Goal: Find specific fact: Locate a discrete piece of known information

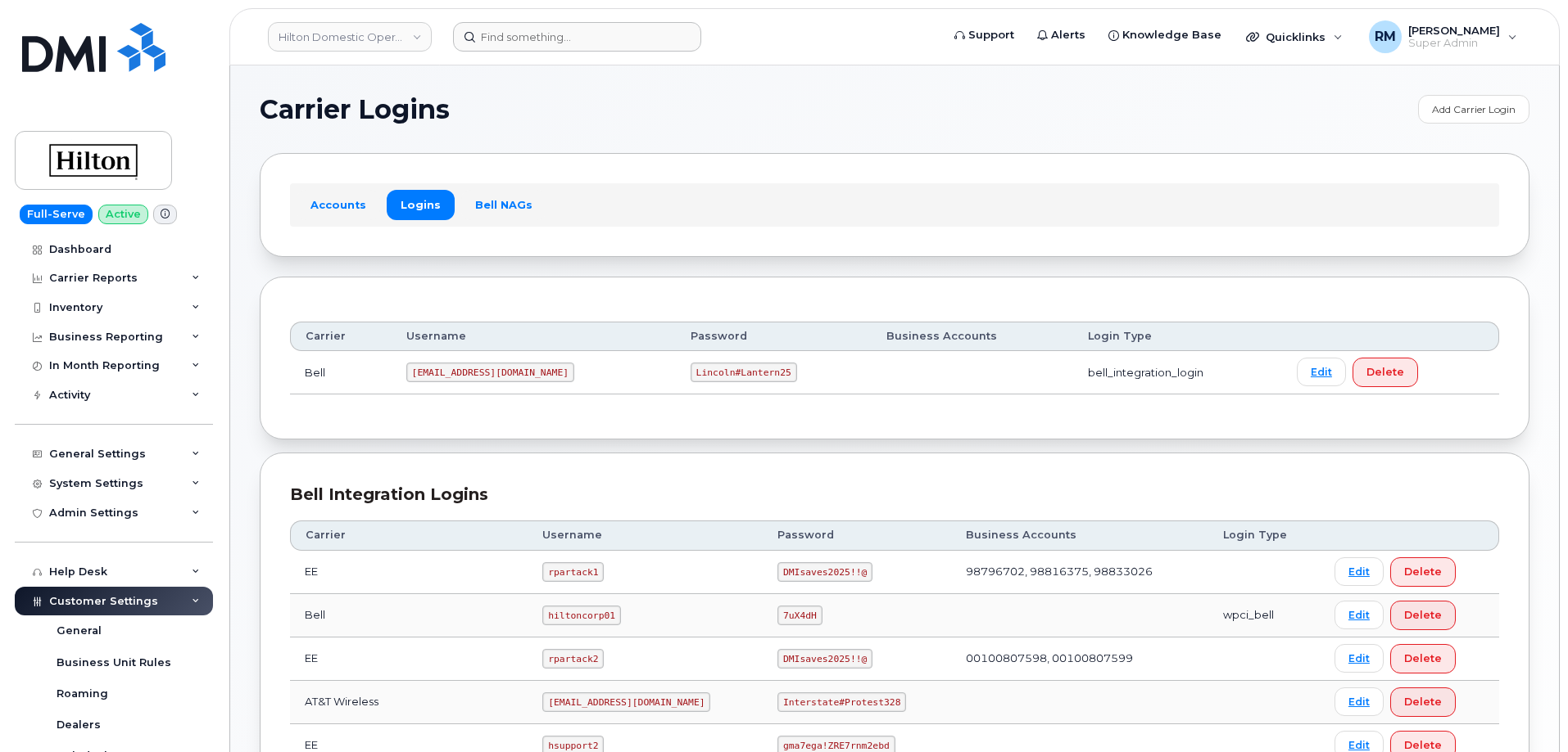
scroll to position [409, 0]
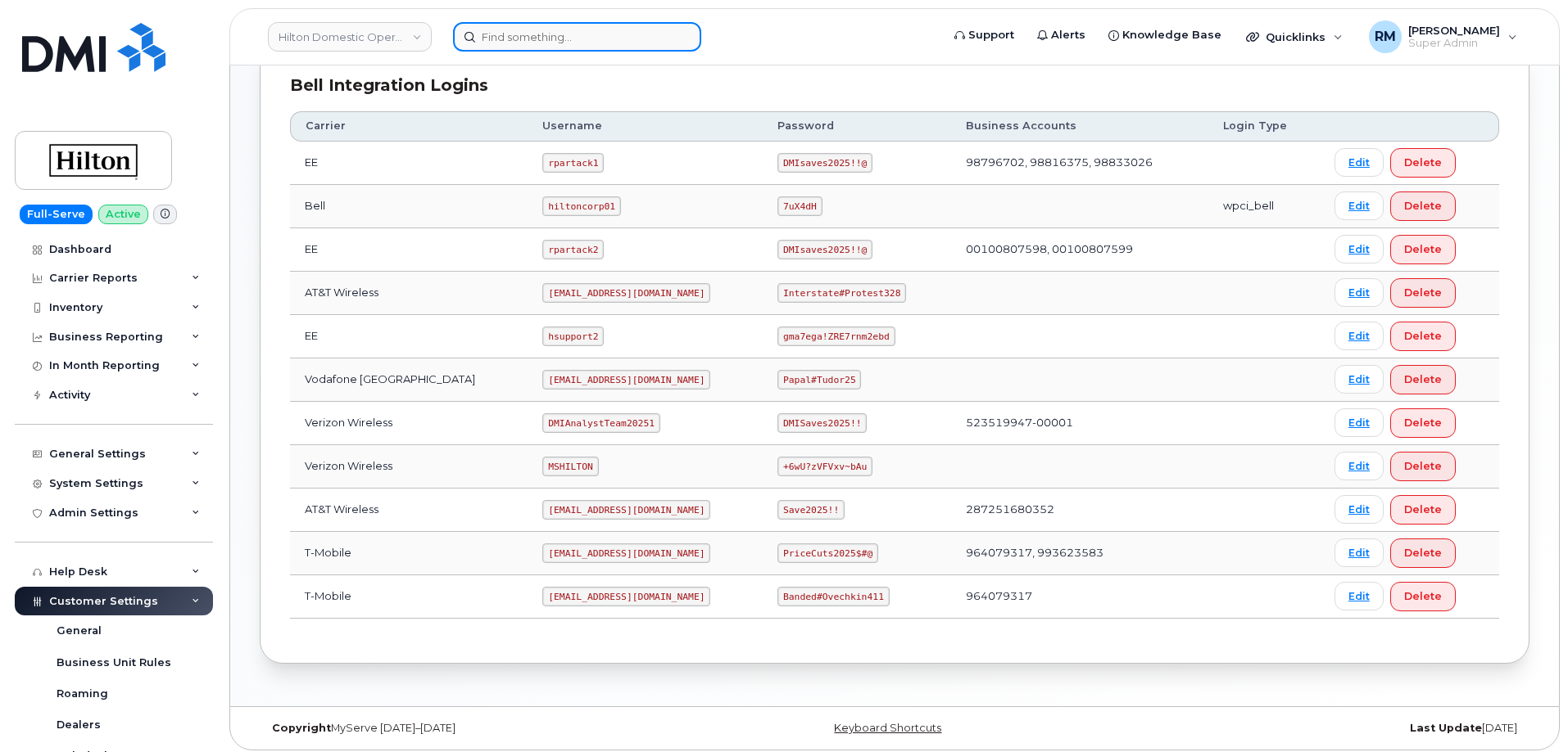
click at [556, 42] on input at bounding box center [578, 37] width 248 height 30
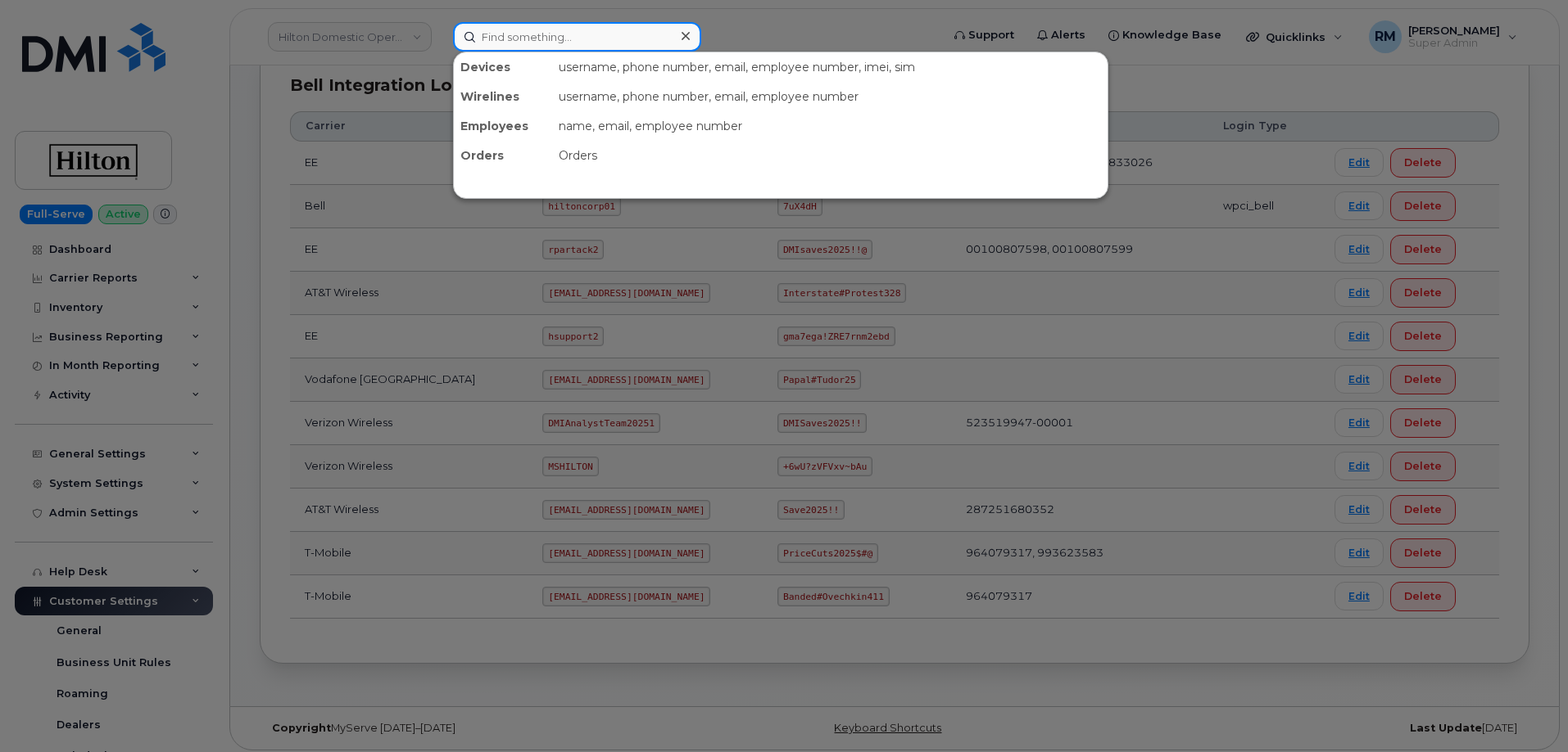
paste input "353869674815270"
type input "353869674815270"
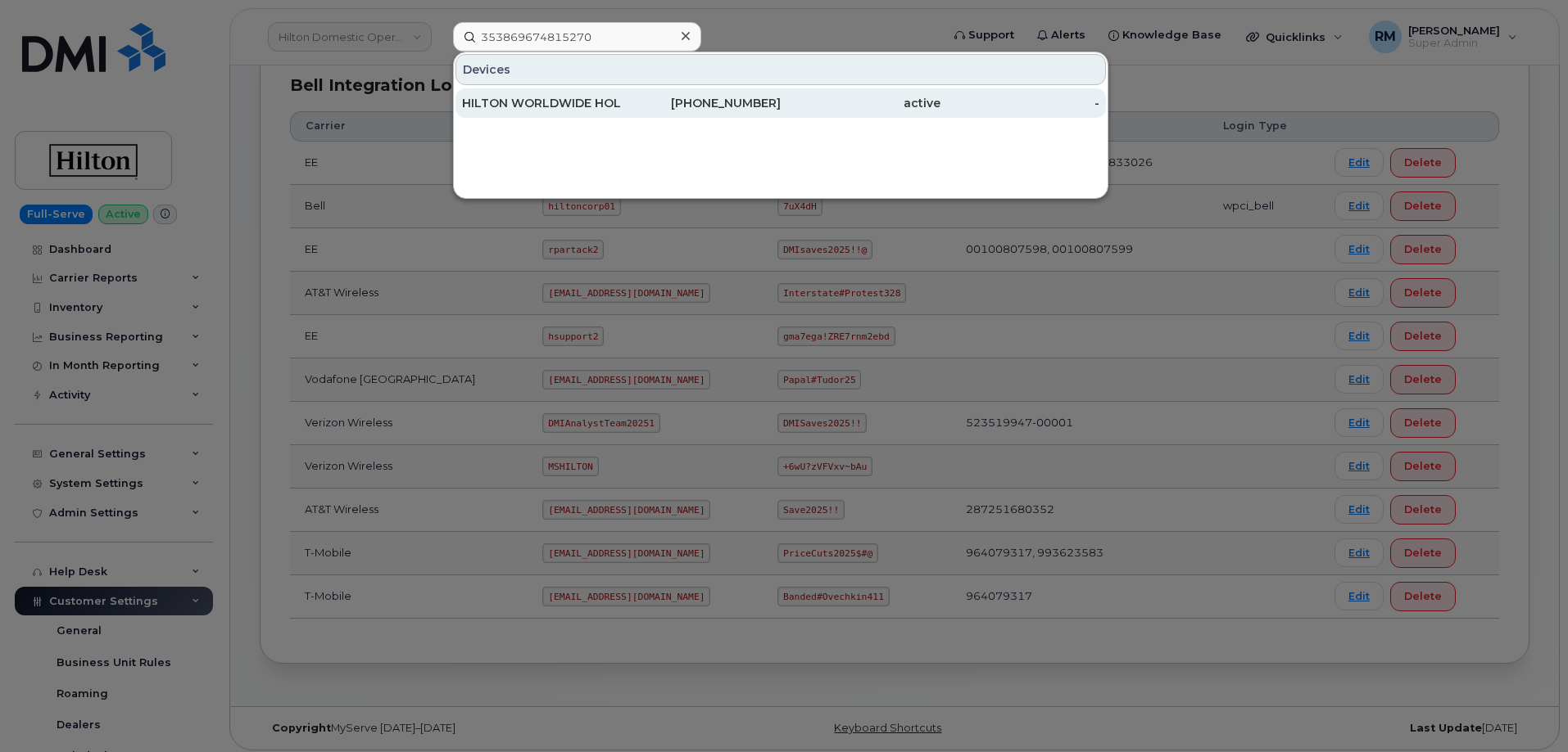
click at [550, 101] on div "HILTON WORLDWIDE HOLDINGS INC." at bounding box center [542, 103] width 160 height 17
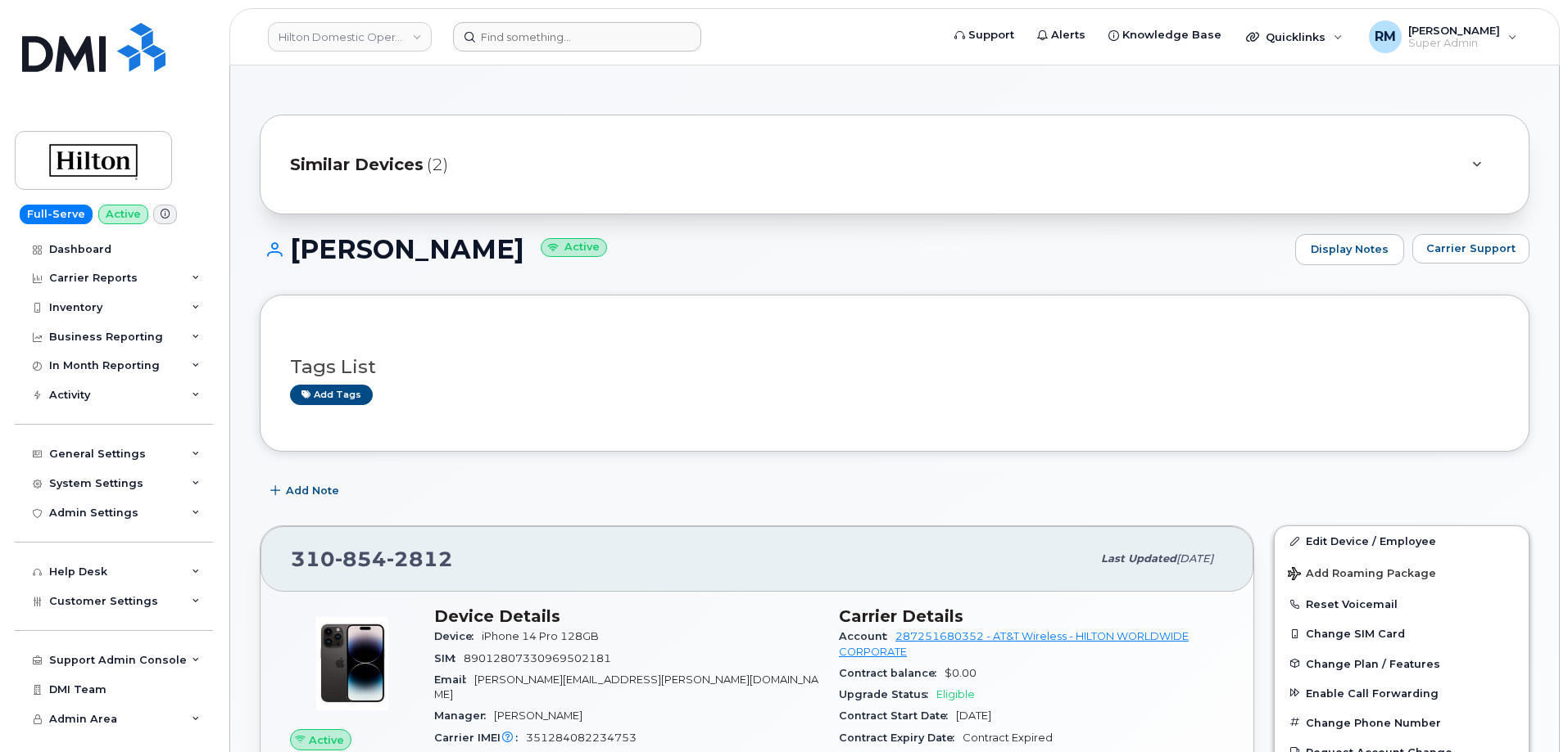
scroll to position [327, 0]
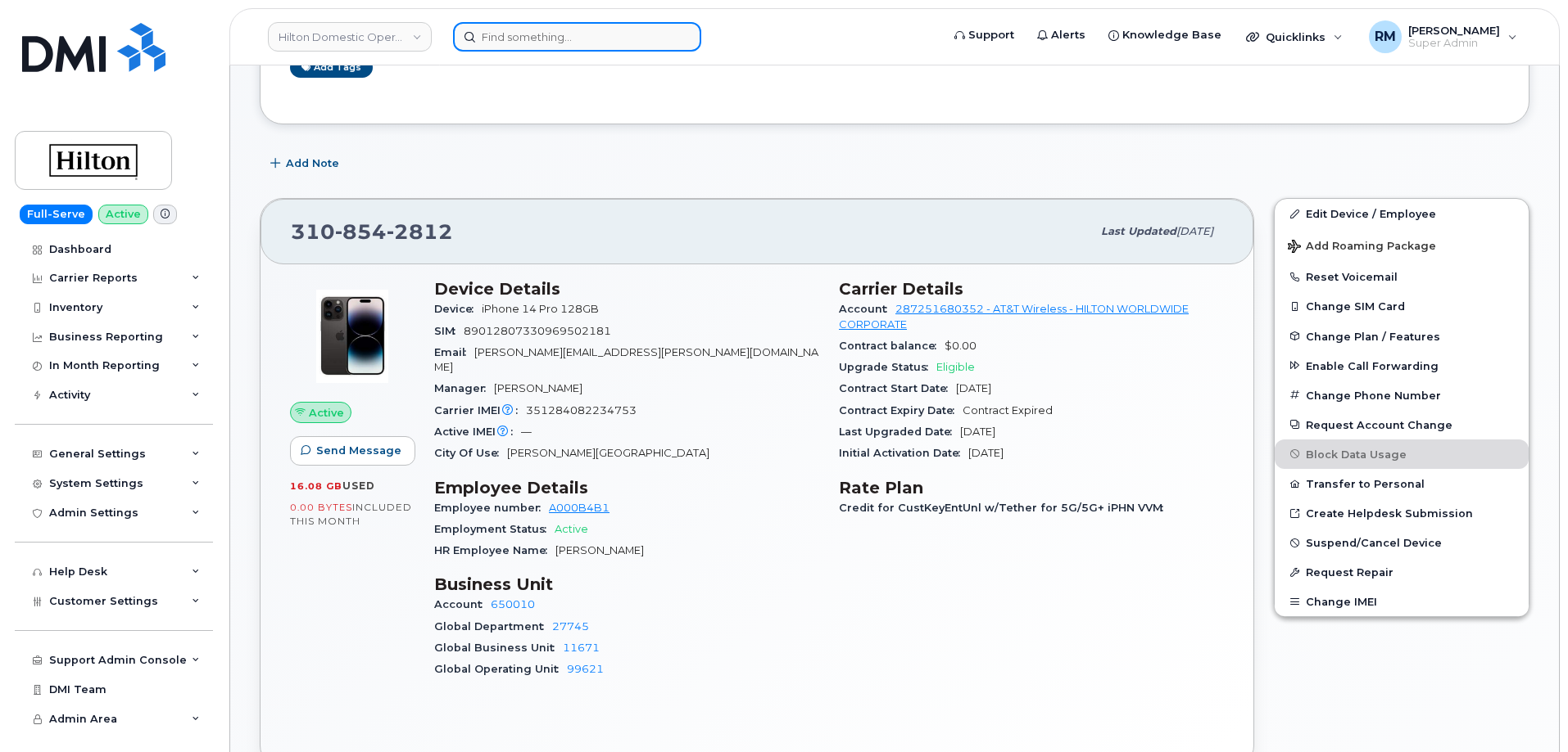
click at [552, 43] on input at bounding box center [578, 37] width 248 height 30
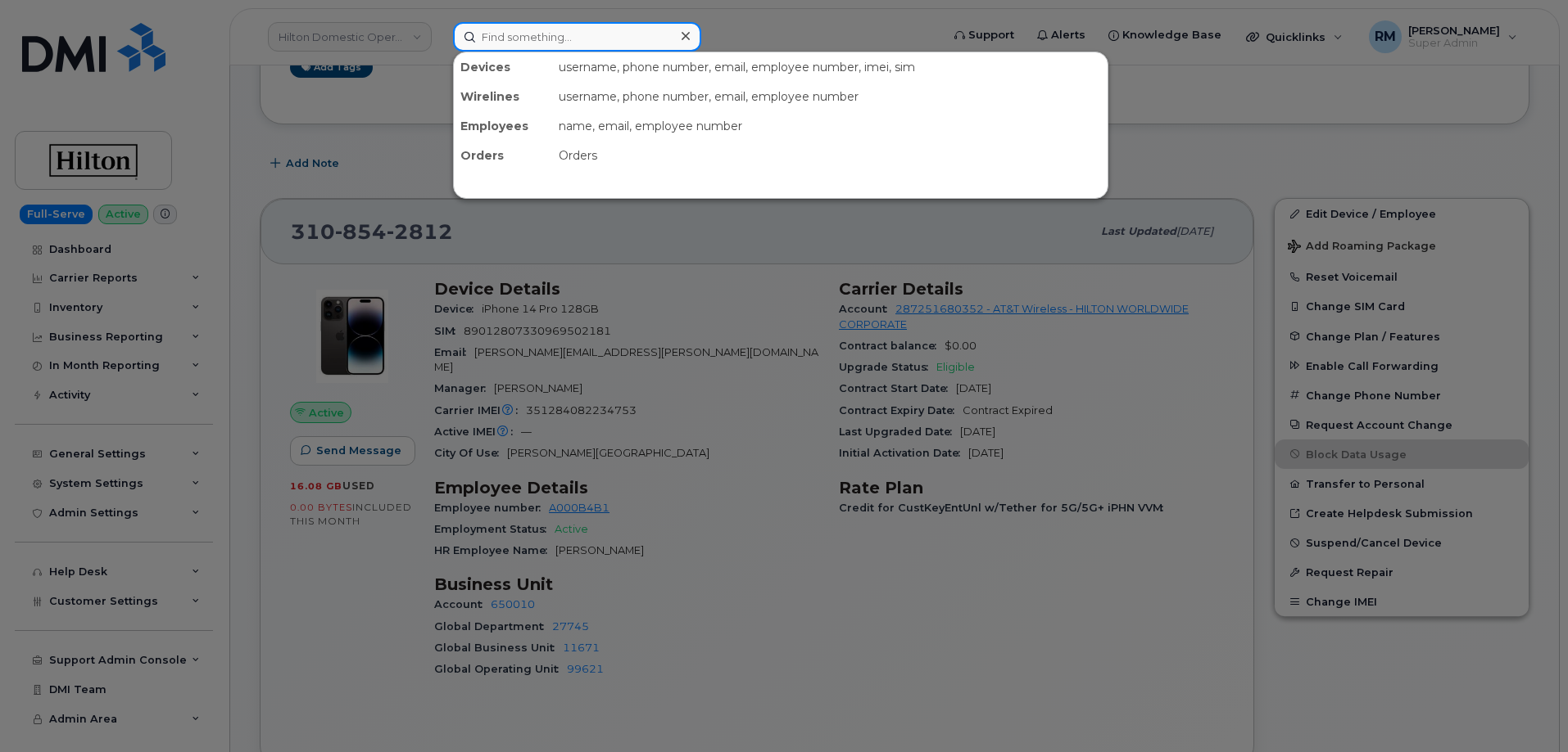
paste input "206.666.7543"
type input "206.666.7543"
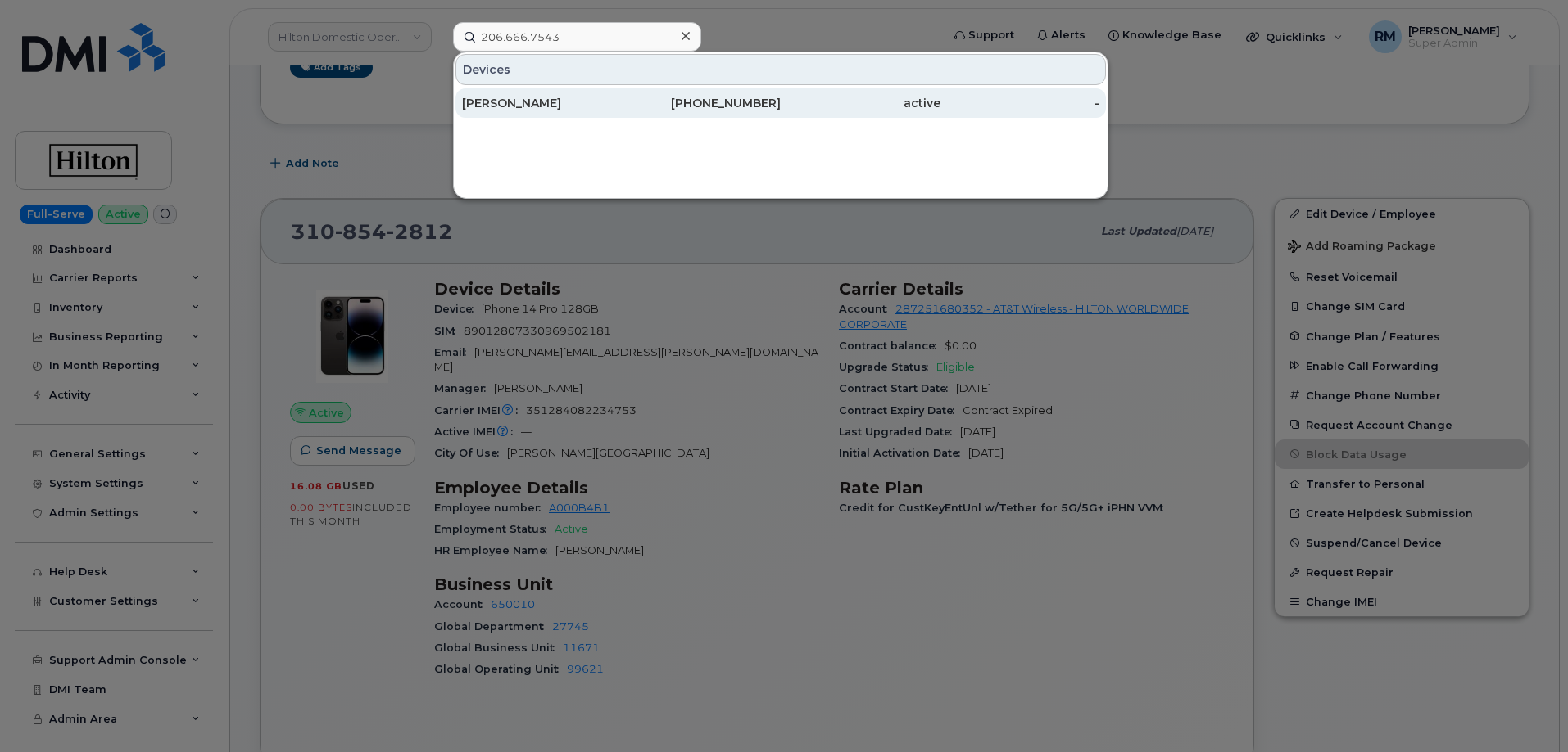
click at [523, 106] on div "STEPHANIE HILL" at bounding box center [542, 103] width 160 height 17
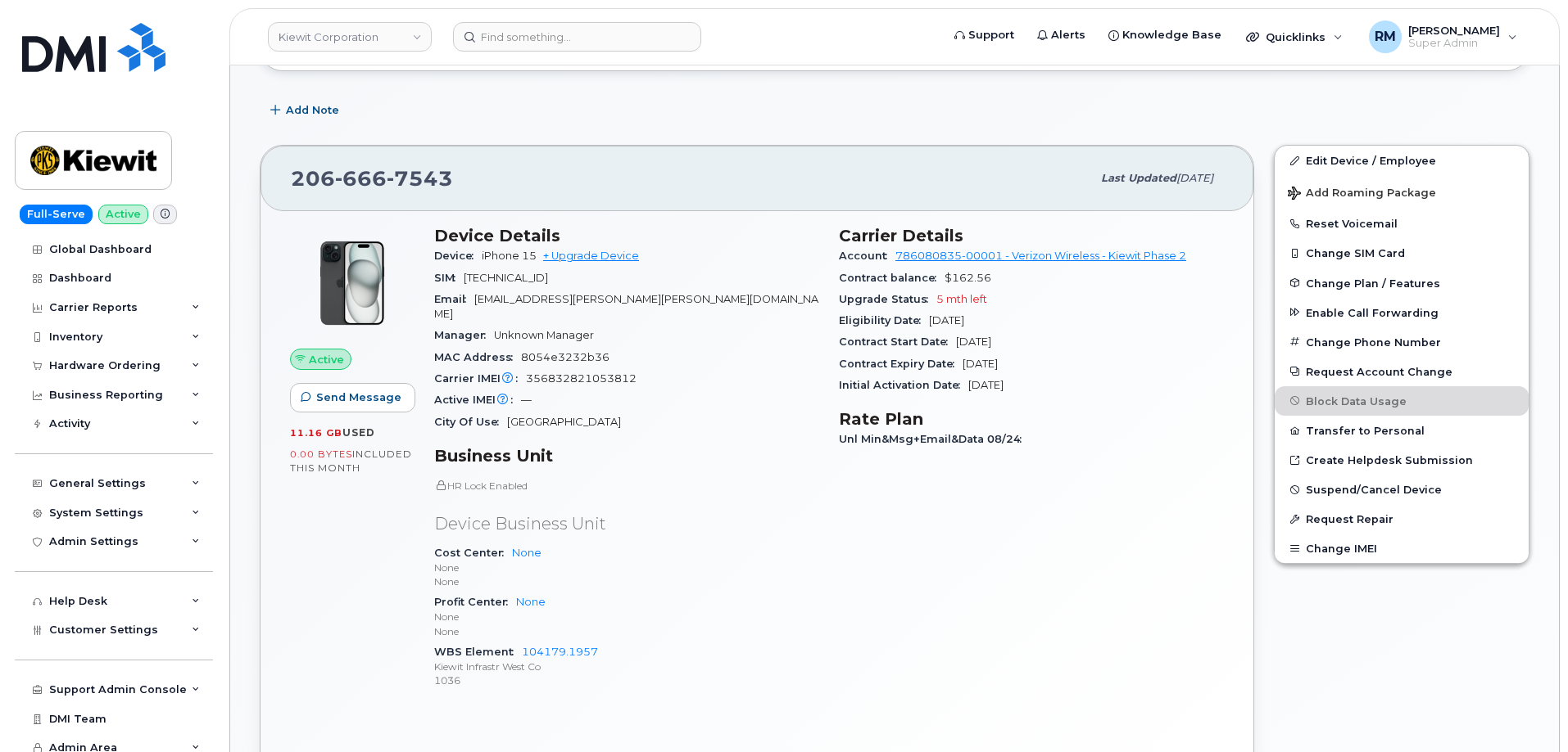
scroll to position [409, 0]
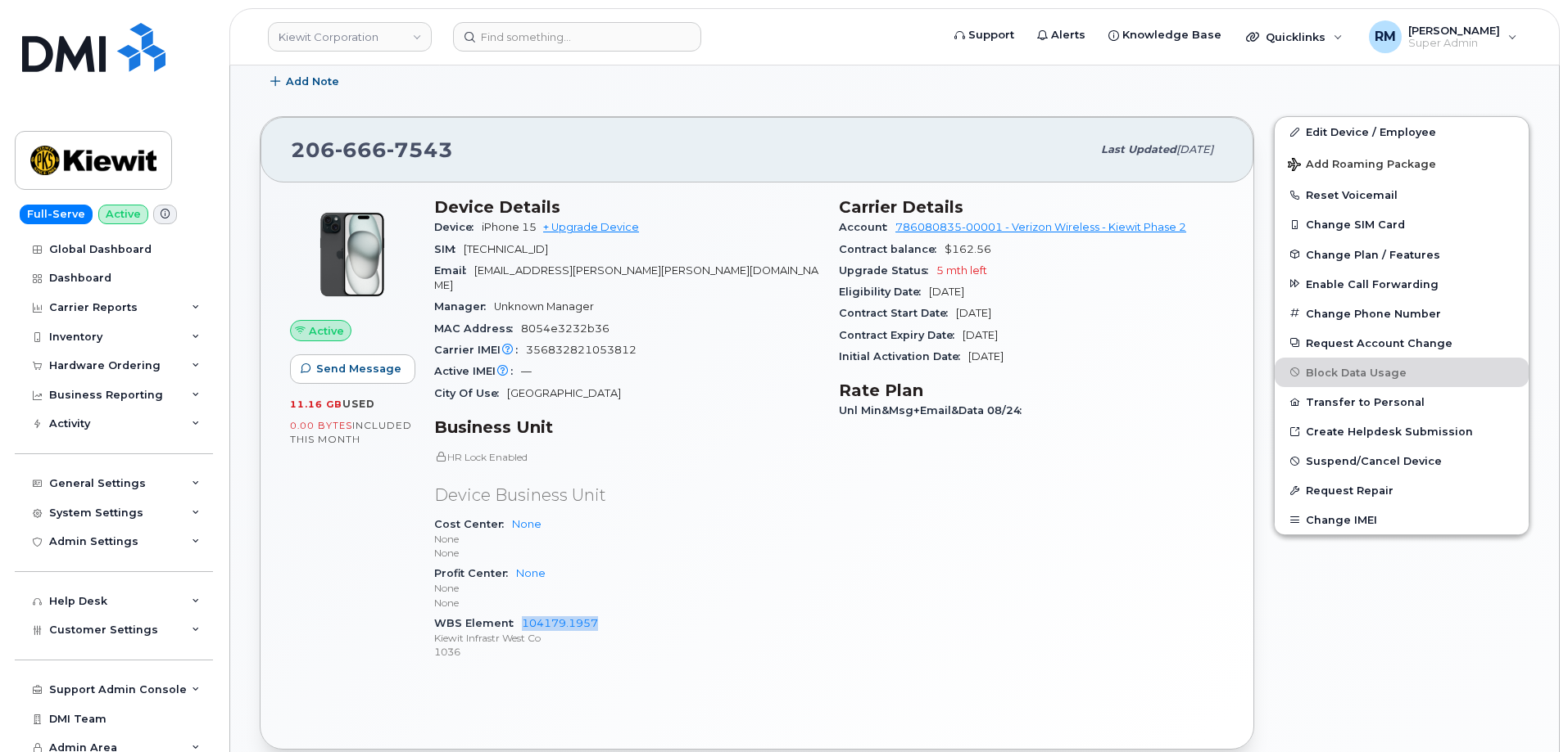
drag, startPoint x: 603, startPoint y: 607, endPoint x: 526, endPoint y: 600, distance: 77.3
click at [522, 613] on div "WBS Element 104179.1957 [PERSON_NAME] Infrastr West Co 1036" at bounding box center [626, 637] width 385 height 50
copy link "104179.1957"
